Goal: Task Accomplishment & Management: Use online tool/utility

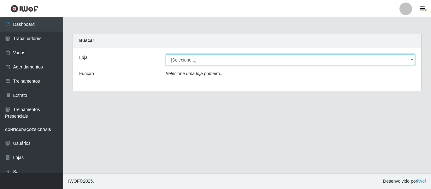
drag, startPoint x: 193, startPoint y: 64, endPoint x: 190, endPoint y: 61, distance: 5.1
click at [190, 61] on select "[Selecione...] Mister Burg" at bounding box center [291, 59] width 250 height 11
select select "535"
click at [166, 54] on select "[Selecione...] Mister Burg" at bounding box center [291, 59] width 250 height 11
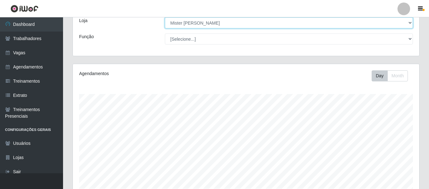
scroll to position [150, 0]
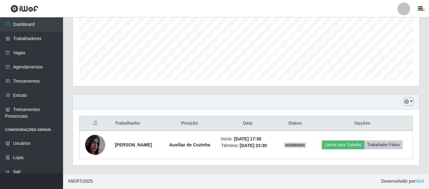
click at [406, 99] on icon "button" at bounding box center [407, 101] width 4 height 4
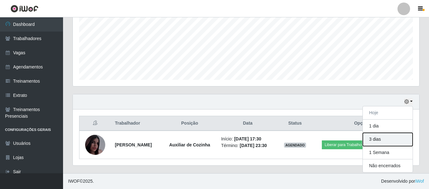
click at [386, 133] on button "3 dias" at bounding box center [388, 139] width 50 height 13
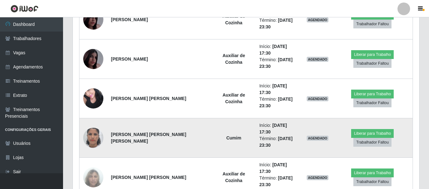
scroll to position [282, 0]
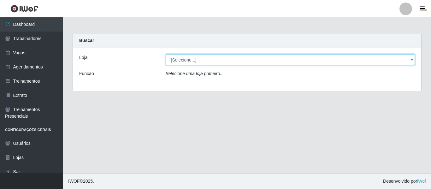
drag, startPoint x: 175, startPoint y: 59, endPoint x: 178, endPoint y: 62, distance: 4.2
click at [175, 59] on select "[Selecione...] Mister Burg" at bounding box center [291, 59] width 250 height 11
click at [166, 54] on select "[Selecione...] Mister Burg" at bounding box center [291, 59] width 250 height 11
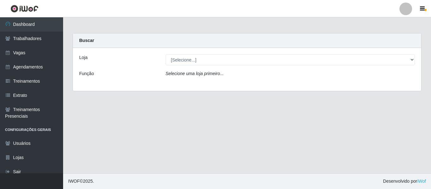
click at [186, 75] on icon "Selecione uma loja primeiro..." at bounding box center [195, 73] width 58 height 5
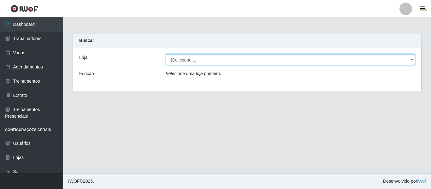
click at [188, 58] on select "[Selecione...] Mister Burg" at bounding box center [291, 59] width 250 height 11
select select "535"
click at [166, 54] on select "[Selecione...] Mister Burg" at bounding box center [291, 59] width 250 height 11
